Goal: Information Seeking & Learning: Understand process/instructions

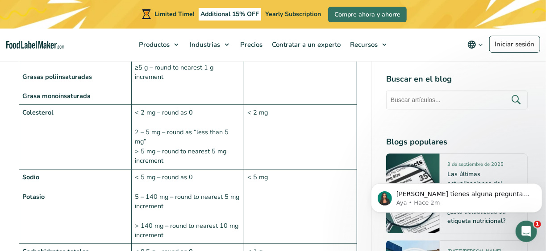
scroll to position [1027, 0]
drag, startPoint x: 195, startPoint y: 142, endPoint x: 162, endPoint y: 142, distance: 32.6
click at [162, 169] on td "< 5 mg – round as 0 5 – 140 mg – round to nearest 5 mg increment > 140 mg – rou…" at bounding box center [187, 206] width 112 height 75
click at [176, 169] on td "< 5 mg – round as 0 5 – 140 mg – round to nearest 5 mg increment > 140 mg – rou…" at bounding box center [187, 206] width 112 height 75
drag, startPoint x: 196, startPoint y: 144, endPoint x: 162, endPoint y: 144, distance: 33.9
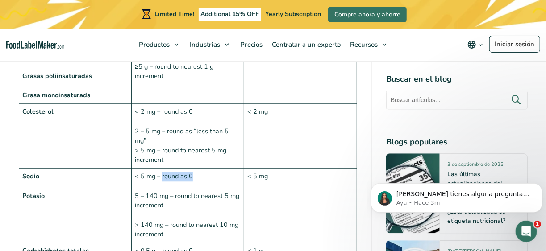
click at [162, 169] on td "< 5 mg – round as 0 5 – 140 mg – round to nearest 5 mg increment > 140 mg – rou…" at bounding box center [187, 206] width 112 height 75
click at [326, 104] on td "< 2 mg" at bounding box center [300, 136] width 112 height 65
drag, startPoint x: 200, startPoint y: 145, endPoint x: 138, endPoint y: 145, distance: 62.0
click at [138, 169] on td "< 5 mg – round as 0 5 – 140 mg – round to nearest 5 mg increment > 140 mg – rou…" at bounding box center [187, 206] width 112 height 75
copy td "5 mg – round as 0"
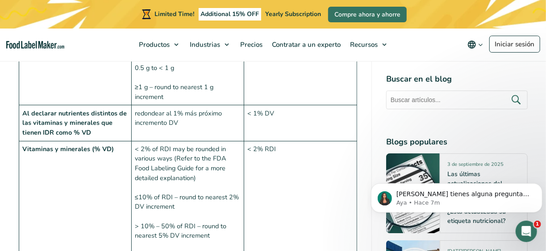
scroll to position [1384, 0]
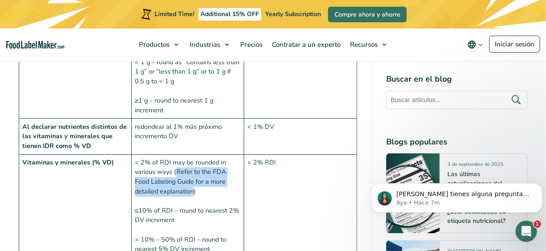
drag, startPoint x: 176, startPoint y: 138, endPoint x: 168, endPoint y: 156, distance: 19.2
click at [168, 156] on td "< 2% of RDI may be rounded in various ways (Refer to the FDA Food Labeling Guid…" at bounding box center [187, 220] width 112 height 132
copy td "Refer to the FDA Food Labeling Guide for a more detailed explanation"
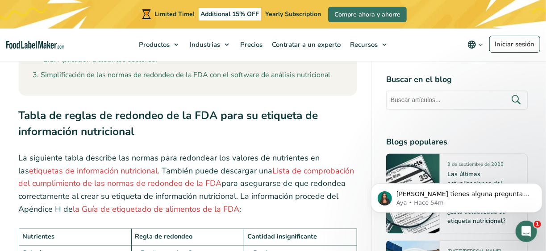
scroll to position [803, 0]
